Goal: Transaction & Acquisition: Subscribe to service/newsletter

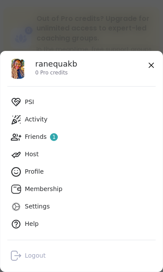
click at [19, 189] on icon at bounding box center [19, 189] width 0 height 0
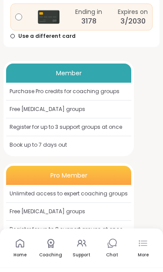
scroll to position [272, 0]
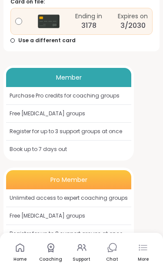
click at [116, 211] on div "Free [MEDICAL_DATA] groups" at bounding box center [68, 216] width 125 height 18
click at [105, 177] on div "Pro Member" at bounding box center [68, 179] width 125 height 19
click at [104, 177] on div "Pro Member" at bounding box center [68, 179] width 125 height 19
click at [105, 225] on div "Register for up to 8 support groups at once" at bounding box center [68, 234] width 125 height 18
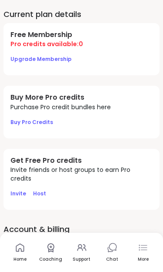
scroll to position [0, 0]
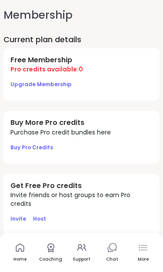
click at [24, 75] on button "Upgrade Membership" at bounding box center [40, 84] width 61 height 18
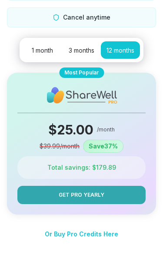
scroll to position [159, 0]
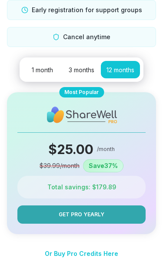
click at [30, 61] on button "1 month" at bounding box center [42, 69] width 39 height 17
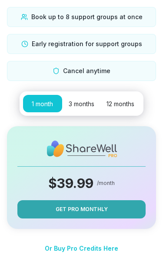
scroll to position [120, 0]
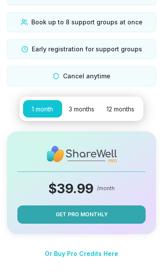
click at [128, 205] on button "Get Pro Monthly" at bounding box center [81, 214] width 128 height 18
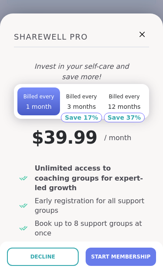
scroll to position [0, 0]
click at [142, 37] on icon at bounding box center [142, 34] width 5 height 5
